Goal: Information Seeking & Learning: Learn about a topic

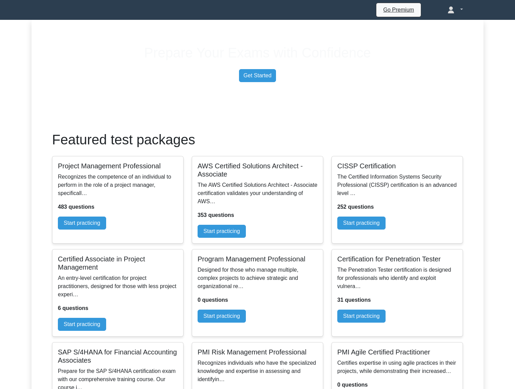
click at [461, 10] on link at bounding box center [455, 10] width 48 height 14
click at [452, 27] on link "Profile" at bounding box center [458, 25] width 54 height 11
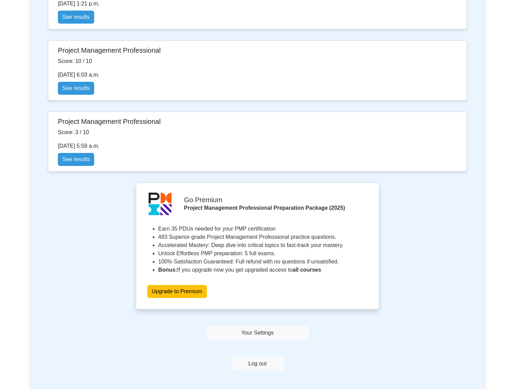
scroll to position [372, 0]
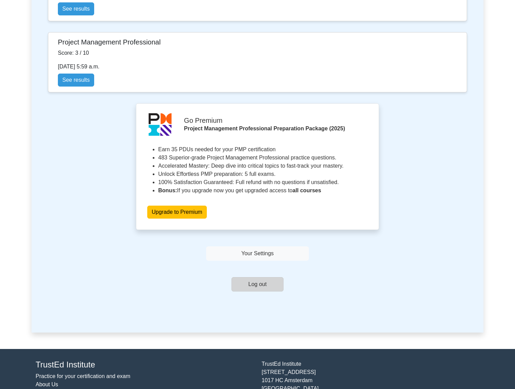
click at [262, 277] on button "Log out" at bounding box center [257, 284] width 52 height 14
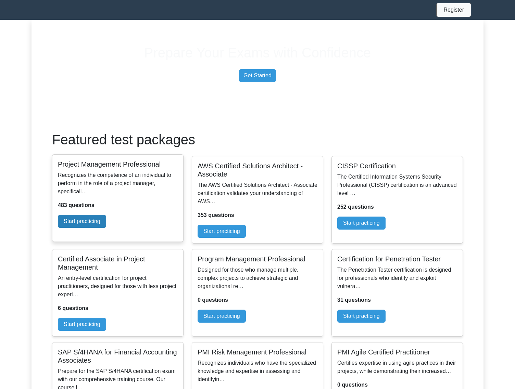
click at [106, 228] on link "Start practicing" at bounding box center [82, 221] width 48 height 13
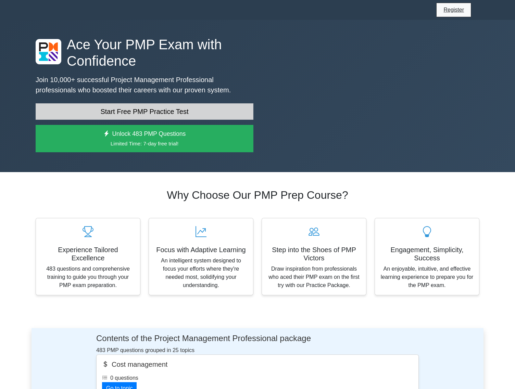
click at [204, 120] on link "Start Free PMP Practice Test" at bounding box center [145, 111] width 218 height 16
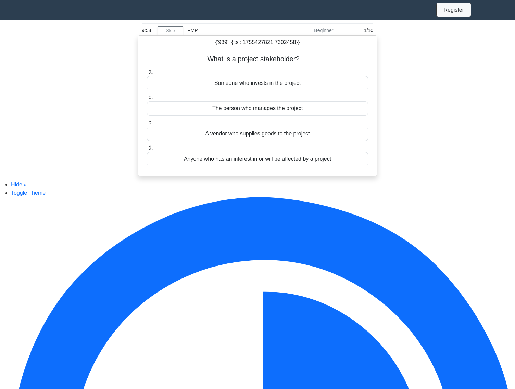
click at [276, 88] on div "Someone who invests in the project" at bounding box center [257, 83] width 221 height 14
click at [147, 74] on input "a. Someone who invests in the project" at bounding box center [147, 72] width 0 height 4
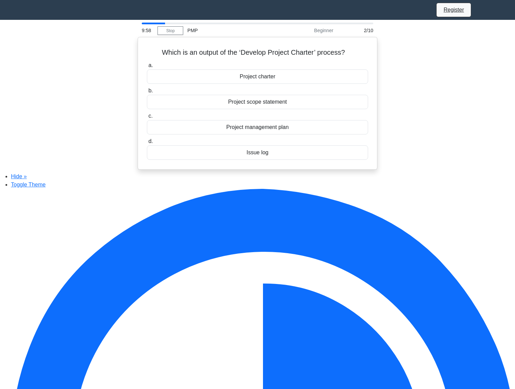
click at [276, 88] on label "b. Project scope statement" at bounding box center [257, 98] width 221 height 23
click at [147, 89] on input "b. Project scope statement" at bounding box center [147, 91] width 0 height 4
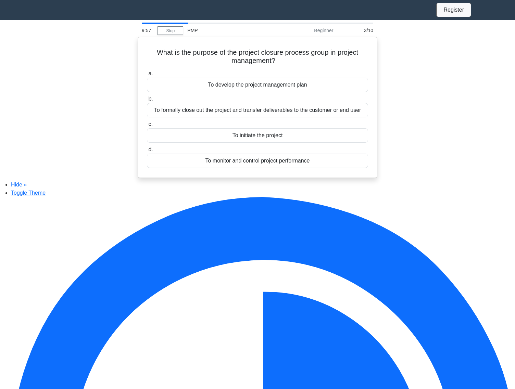
click at [276, 88] on div "To develop the project management plan" at bounding box center [257, 85] width 221 height 14
click at [147, 76] on input "a. To develop the project management plan" at bounding box center [147, 74] width 0 height 4
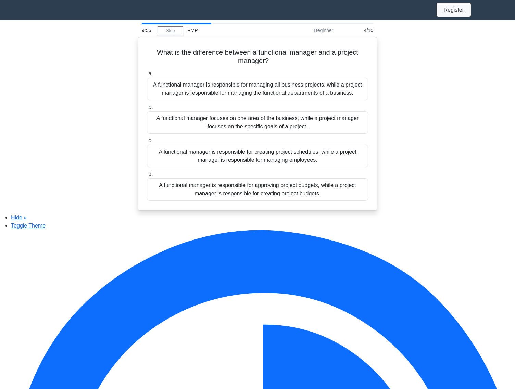
click at [276, 88] on div "A functional manager is responsible for managing all business projects, while a…" at bounding box center [257, 89] width 221 height 23
click at [147, 76] on input "a. A functional manager is responsible for managing all business projects, whil…" at bounding box center [147, 74] width 0 height 4
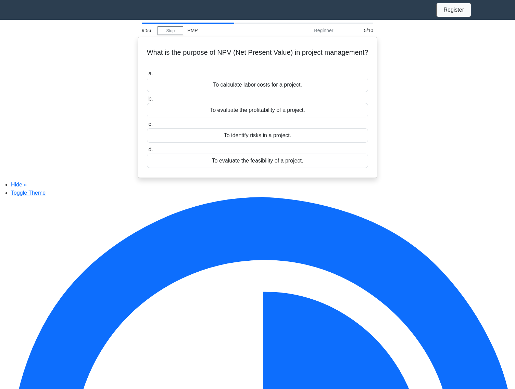
click at [276, 88] on div "To calculate labor costs for a project." at bounding box center [257, 85] width 221 height 14
click at [147, 76] on input "a. To calculate labor costs for a project." at bounding box center [147, 74] width 0 height 4
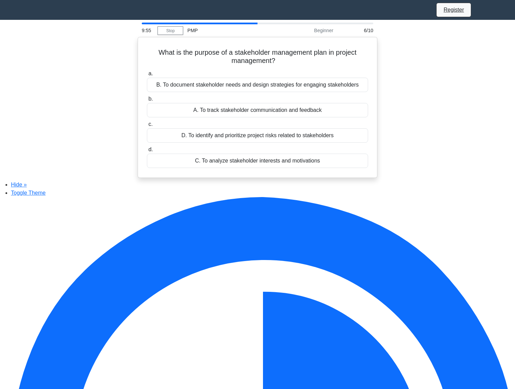
click at [276, 88] on div "B. To document stakeholder needs and design strategies for engaging stakeholders" at bounding box center [257, 85] width 221 height 14
click at [147, 76] on input "a. B. To document stakeholder needs and design strategies for engaging stakehol…" at bounding box center [147, 74] width 0 height 4
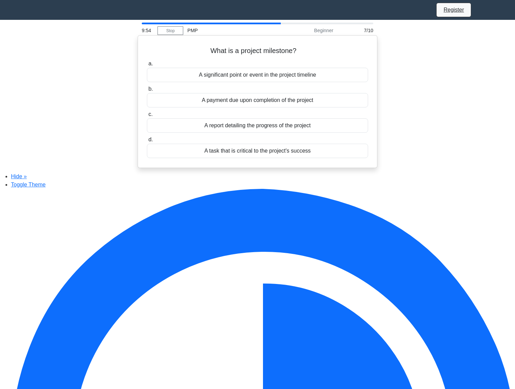
click at [279, 82] on div "A significant point or event in the project timeline" at bounding box center [257, 75] width 221 height 14
click at [147, 66] on input "a. A significant point or event in the project timeline" at bounding box center [147, 64] width 0 height 4
